Goal: Task Accomplishment & Management: Use online tool/utility

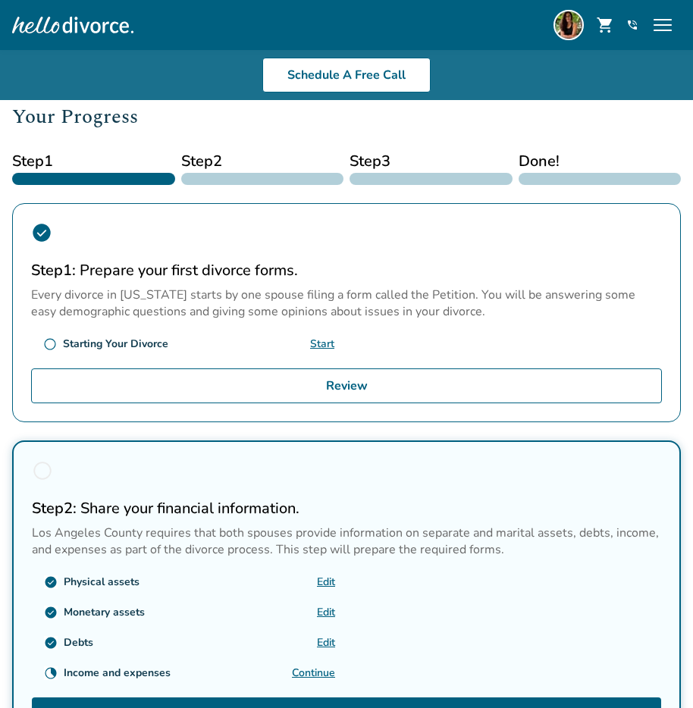
scroll to position [136, 0]
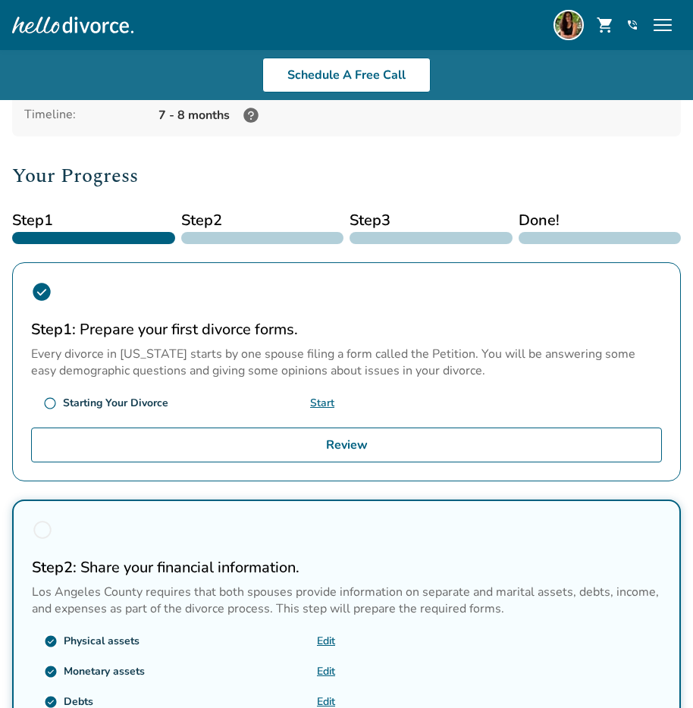
drag, startPoint x: 91, startPoint y: 23, endPoint x: 80, endPoint y: 23, distance: 11.4
click at [85, 23] on div at bounding box center [72, 25] width 121 height 30
click at [38, 22] on div at bounding box center [72, 25] width 121 height 30
click at [536, 18] on div "Schedule A Free Info Call Kathryn Rucker shopping_cart phone_in_talk Get Suppor…" at bounding box center [346, 25] width 668 height 36
click at [555, 20] on img at bounding box center [568, 25] width 30 height 30
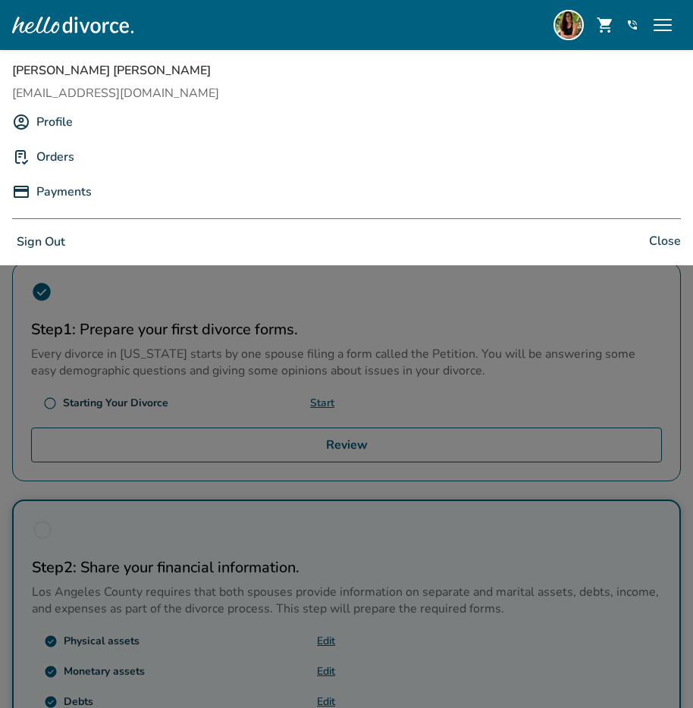
click at [55, 116] on link "Profile" at bounding box center [54, 122] width 36 height 29
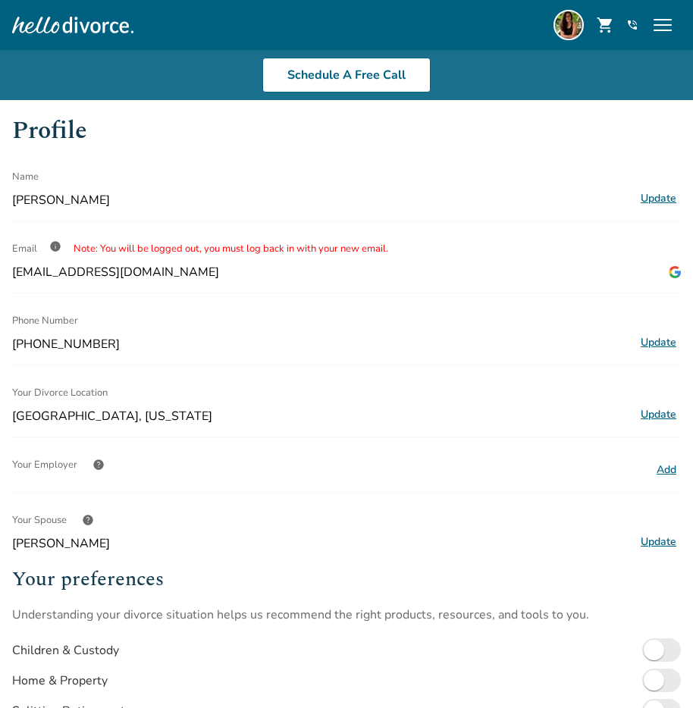
click at [51, 23] on div at bounding box center [72, 25] width 121 height 30
click at [566, 17] on img at bounding box center [568, 25] width 30 height 30
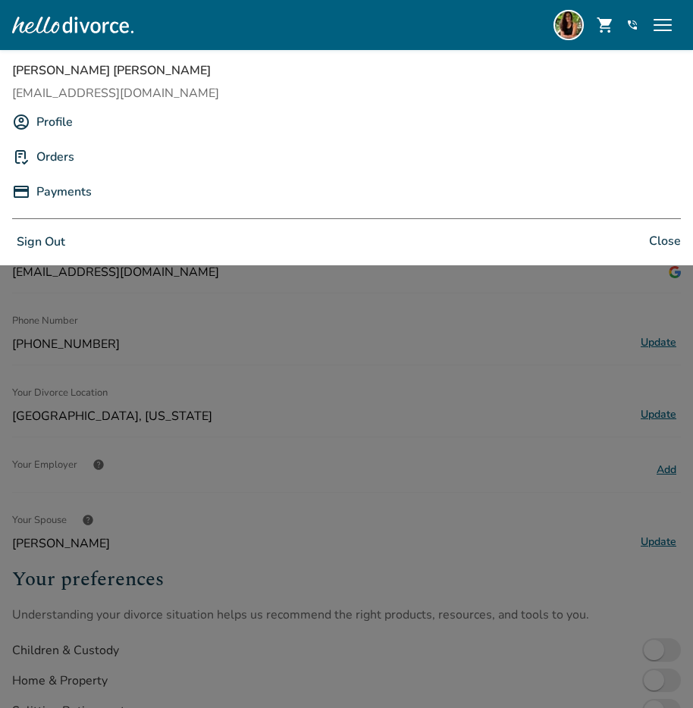
click at [58, 155] on link "Orders" at bounding box center [55, 156] width 38 height 29
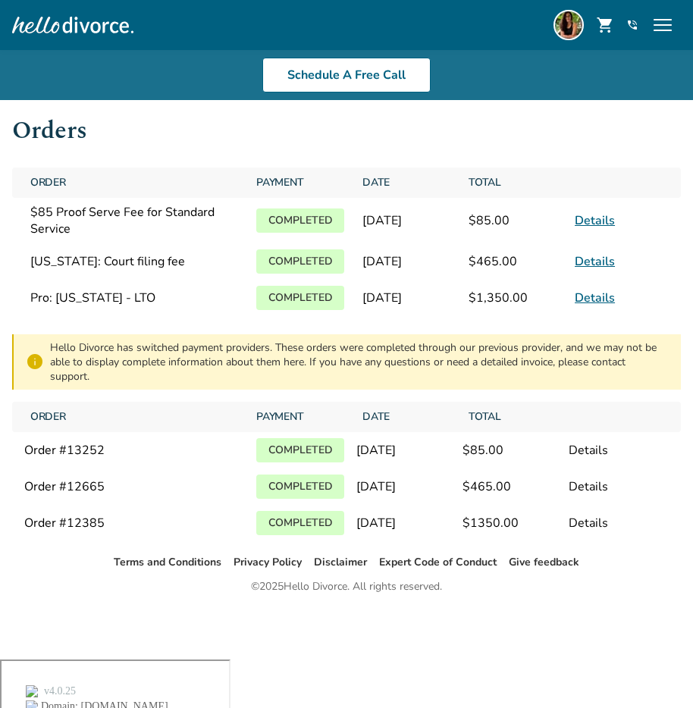
click at [29, 23] on div at bounding box center [72, 25] width 121 height 30
click at [570, 22] on img at bounding box center [568, 25] width 30 height 30
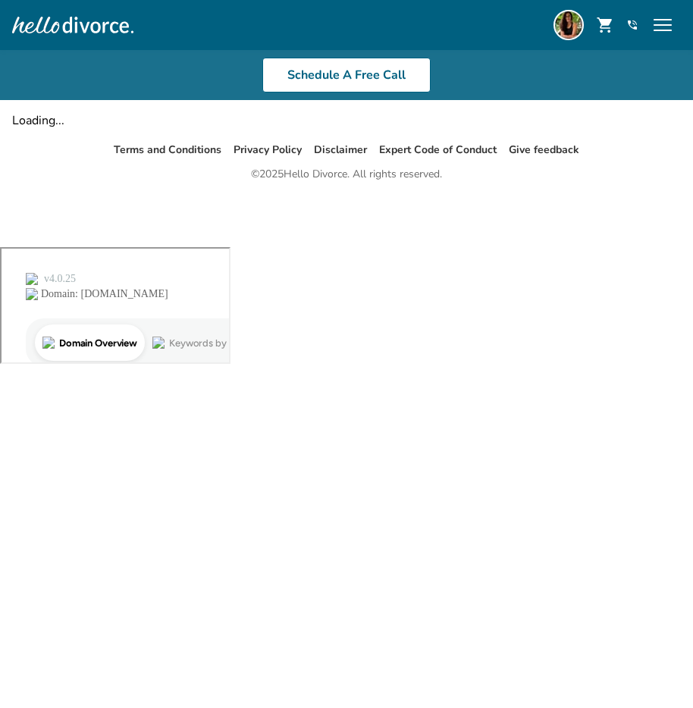
click at [70, 20] on div at bounding box center [72, 25] width 121 height 30
click at [61, 26] on div at bounding box center [72, 25] width 121 height 30
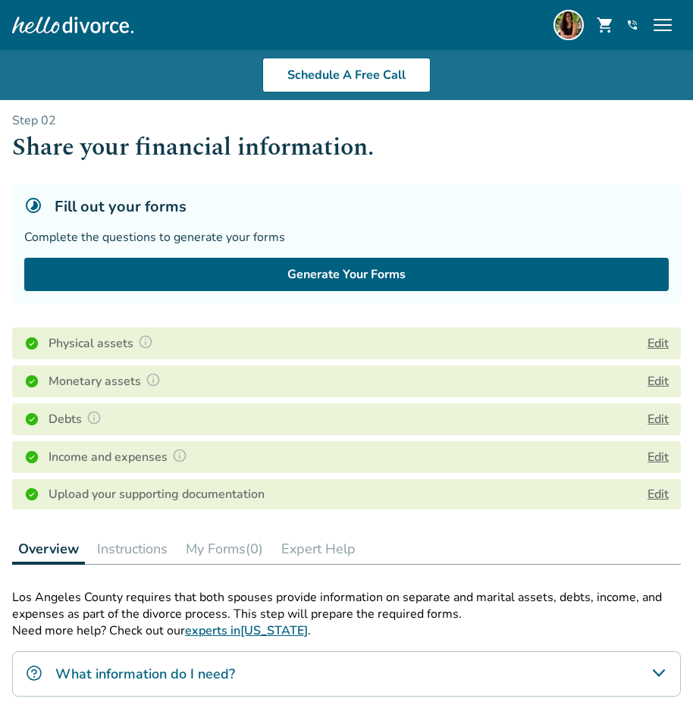
click at [52, 23] on div at bounding box center [72, 25] width 121 height 30
click at [67, 30] on div at bounding box center [72, 25] width 121 height 30
click at [555, 28] on img at bounding box center [568, 25] width 30 height 30
click at [555, 27] on img at bounding box center [568, 25] width 30 height 30
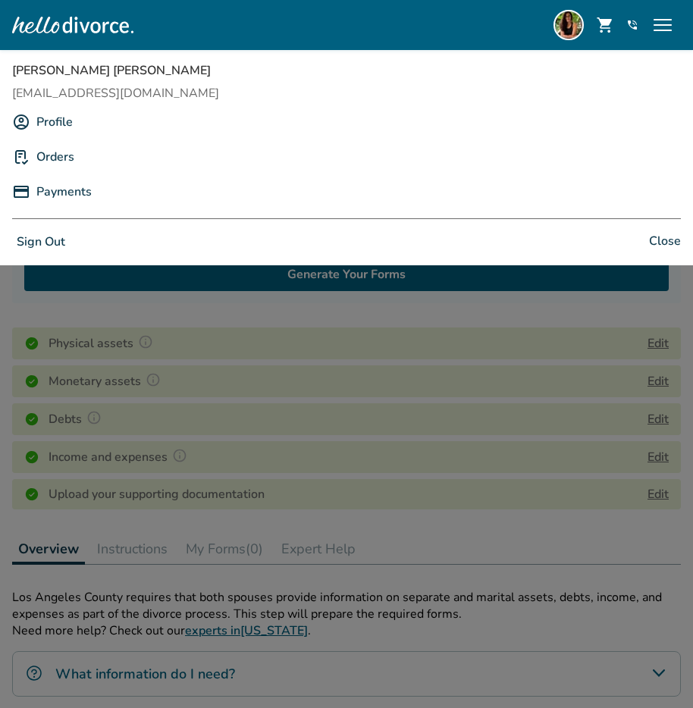
click at [333, 277] on body "Schedule A Free Info Call [PERSON_NAME] shopping_cart phone_in_talk Get Support…" at bounding box center [346, 589] width 693 height 1178
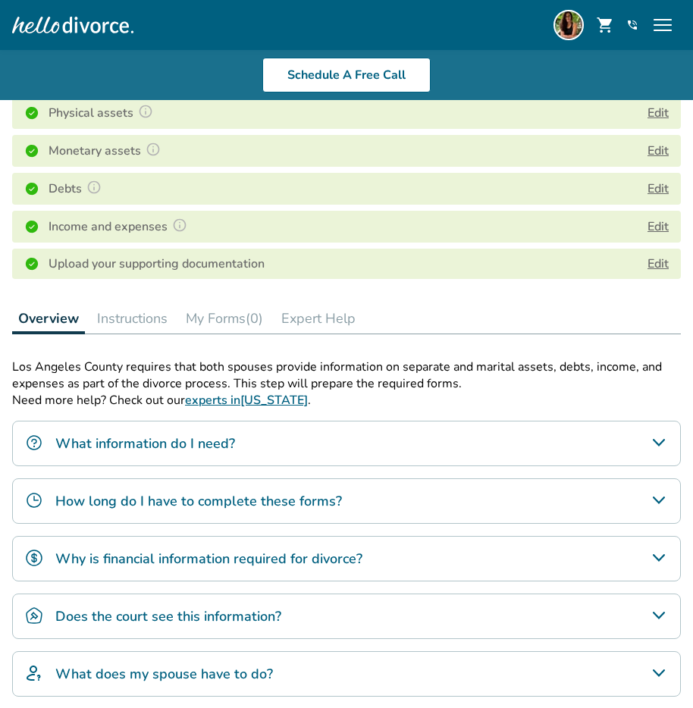
scroll to position [349, 0]
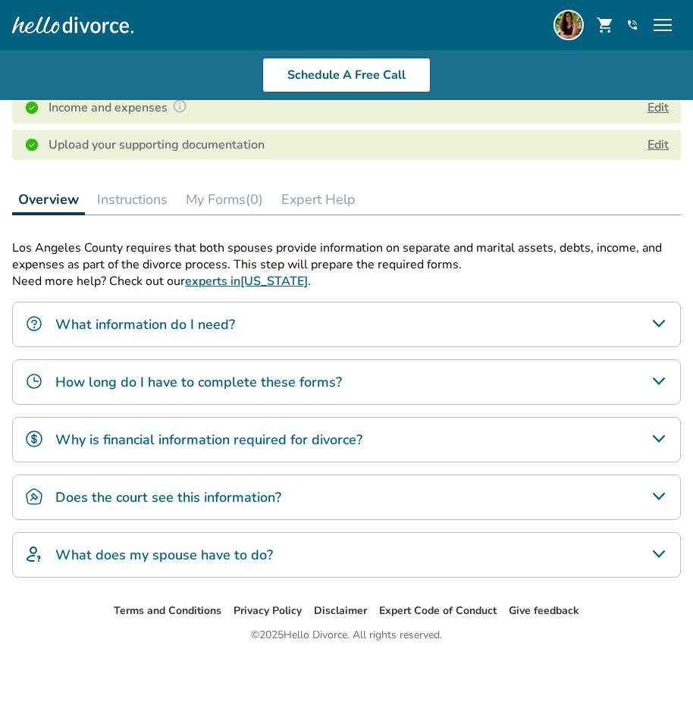
click at [346, 340] on div "What information do I need?" at bounding box center [346, 324] width 668 height 45
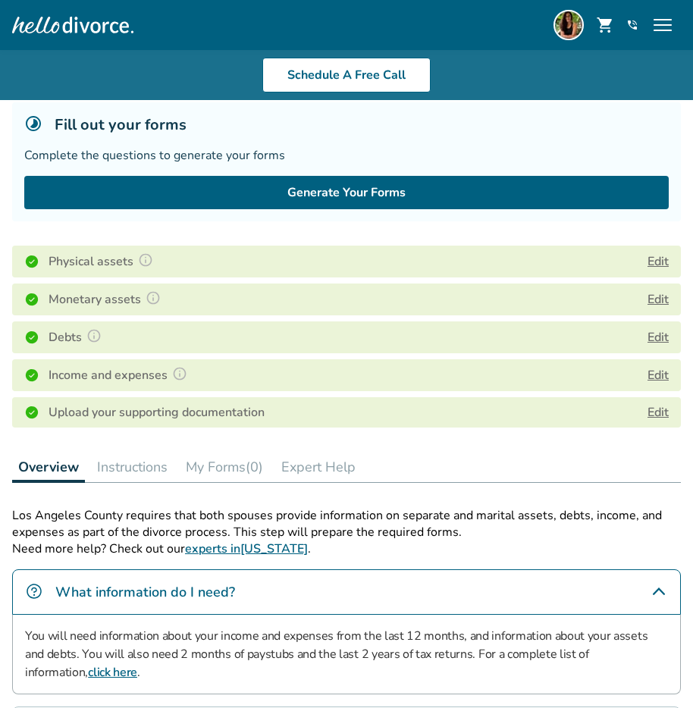
scroll to position [0, 0]
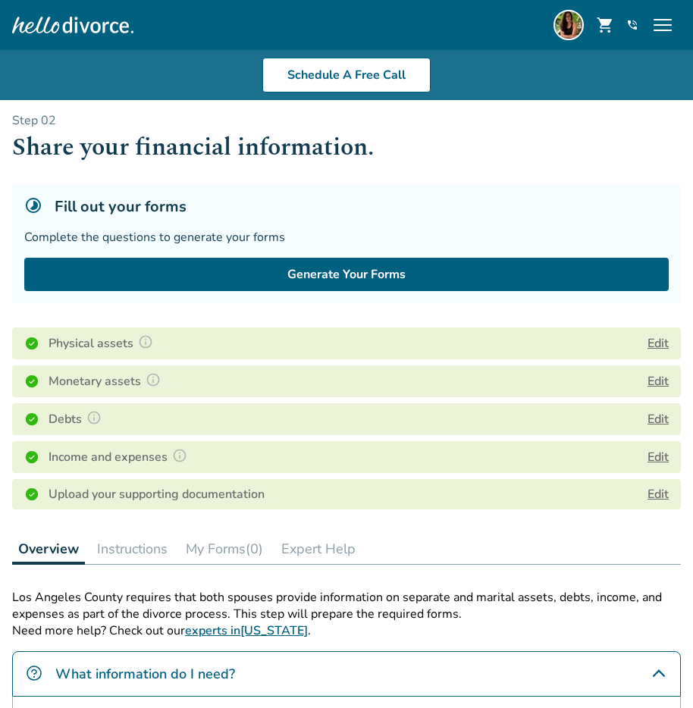
click at [38, 25] on div at bounding box center [72, 25] width 121 height 30
click at [671, 27] on span "menu" at bounding box center [662, 25] width 24 height 24
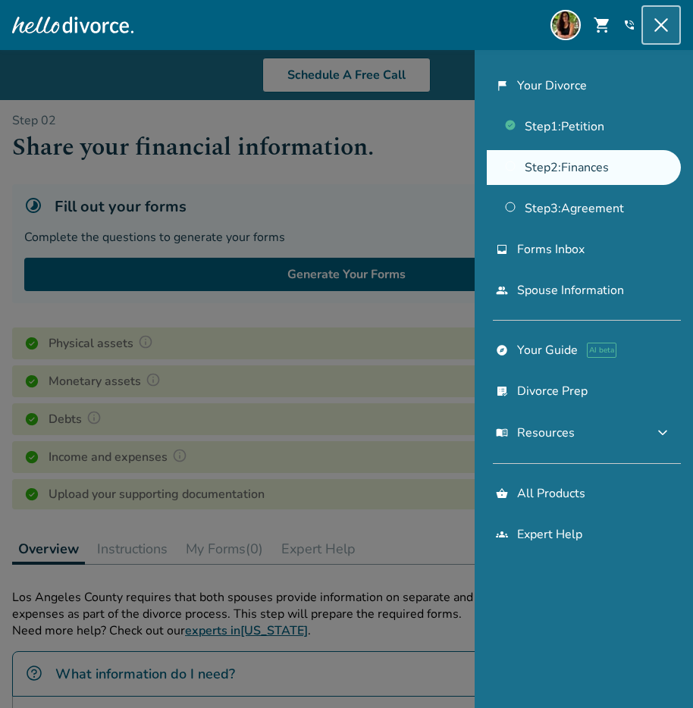
click at [671, 26] on span "close" at bounding box center [661, 25] width 24 height 24
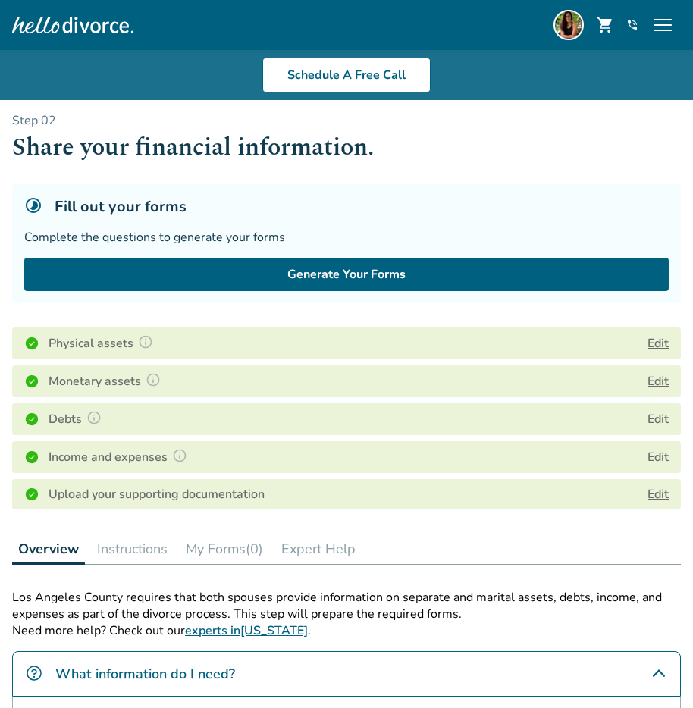
click at [671, 26] on span "menu" at bounding box center [662, 25] width 24 height 24
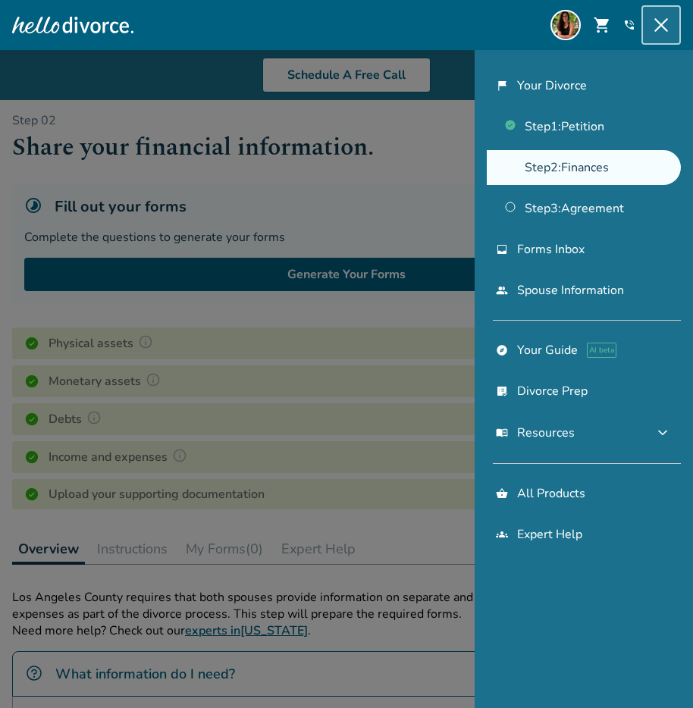
click at [556, 162] on link "Step 2 : Finances" at bounding box center [584, 167] width 194 height 35
click at [349, 161] on body "Schedule A Free Info Call [PERSON_NAME] shopping_cart phone_in_talk Get Support…" at bounding box center [346, 629] width 693 height 1258
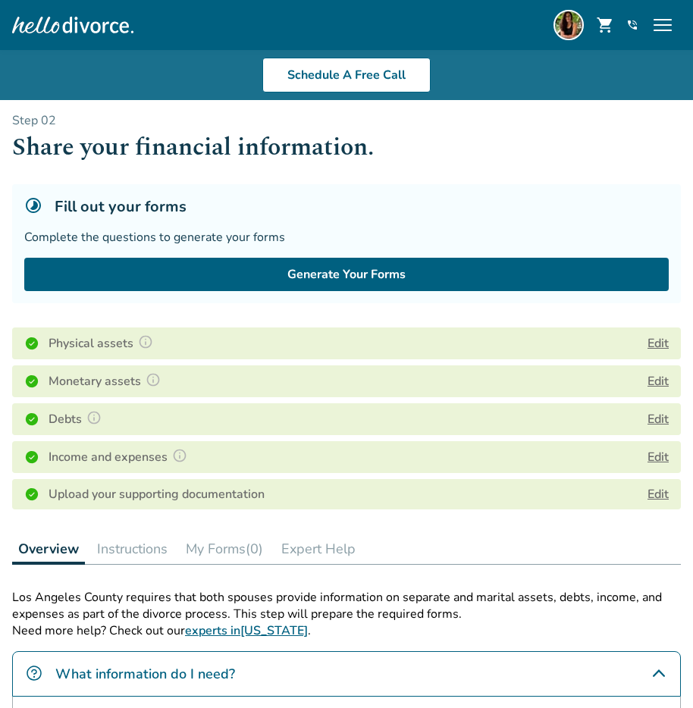
click at [508, 162] on h1 "Share your financial information." at bounding box center [346, 147] width 668 height 37
click at [674, 25] on div "menu" at bounding box center [662, 25] width 36 height 36
click at [311, 146] on body "Schedule A Free Info Call [PERSON_NAME] shopping_cart phone_in_talk Get Support…" at bounding box center [346, 629] width 693 height 1258
click at [52, 27] on div at bounding box center [72, 25] width 121 height 30
click at [123, 548] on button "Instructions" at bounding box center [132, 549] width 83 height 30
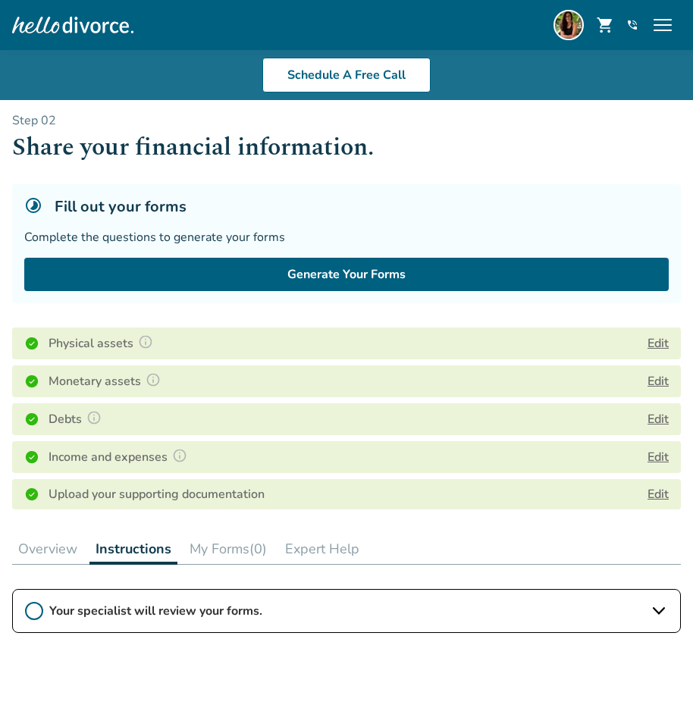
click at [211, 548] on button "My Forms (0)" at bounding box center [227, 549] width 89 height 30
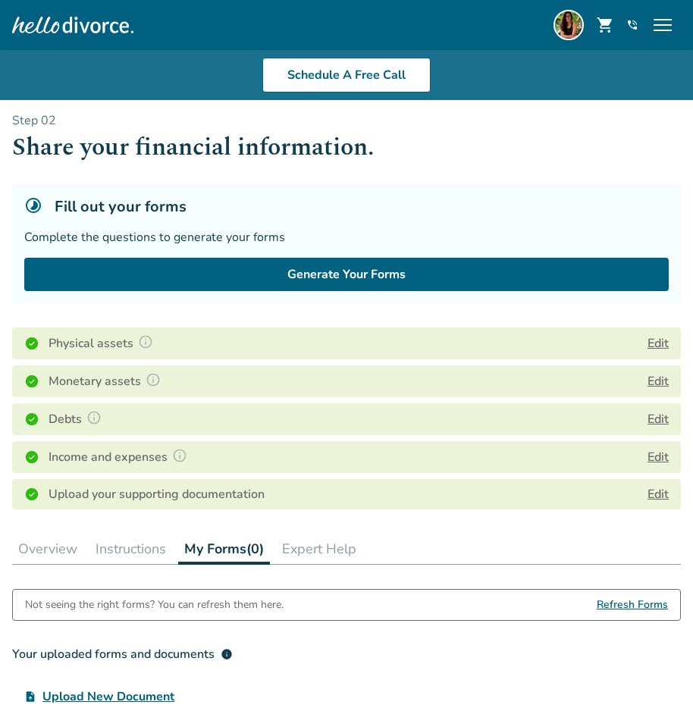
click at [634, 605] on span "Refresh Forms" at bounding box center [631, 605] width 71 height 30
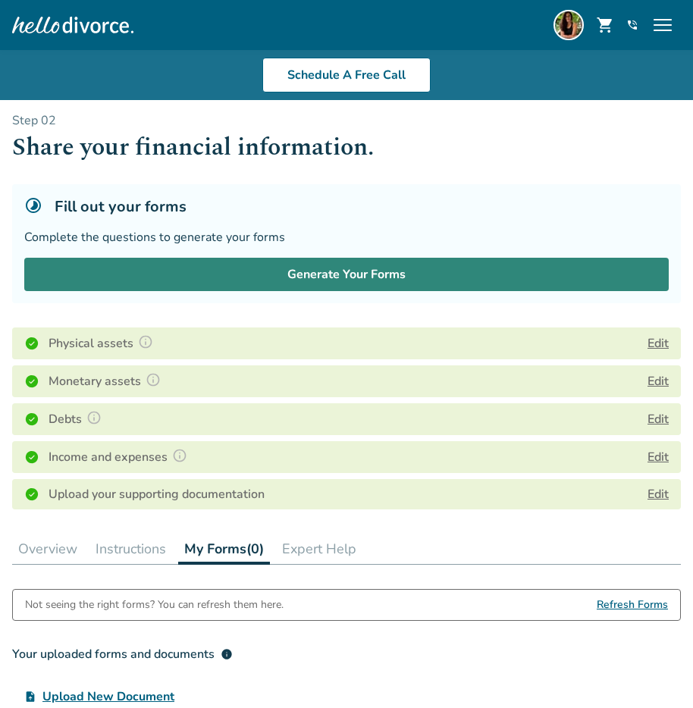
click at [360, 267] on button "Generate Your Forms" at bounding box center [346, 274] width 644 height 33
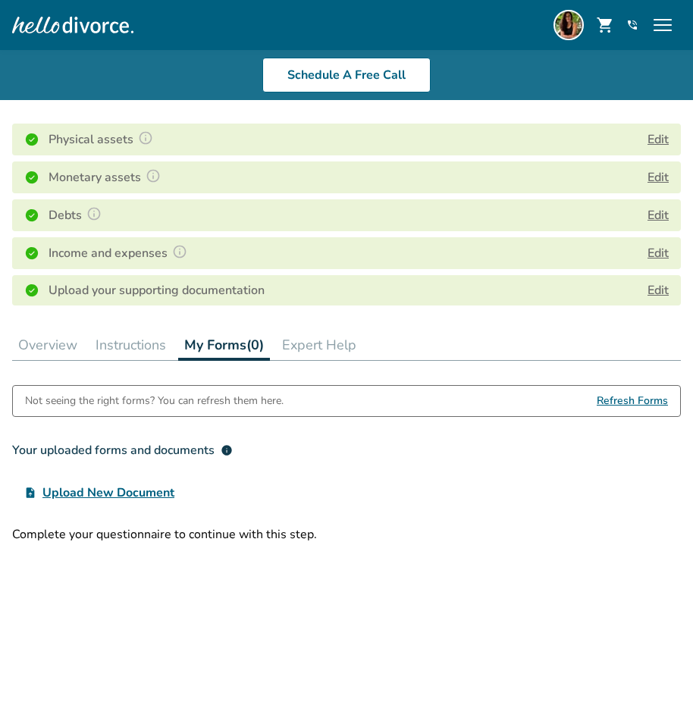
scroll to position [217, 0]
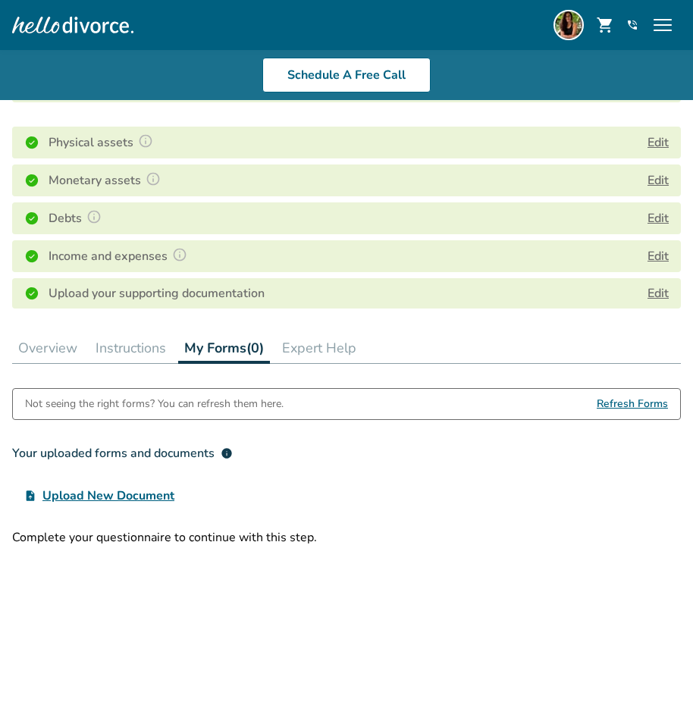
click at [42, 340] on button "Overview" at bounding box center [47, 348] width 71 height 30
